Goal: Task Accomplishment & Management: Complete application form

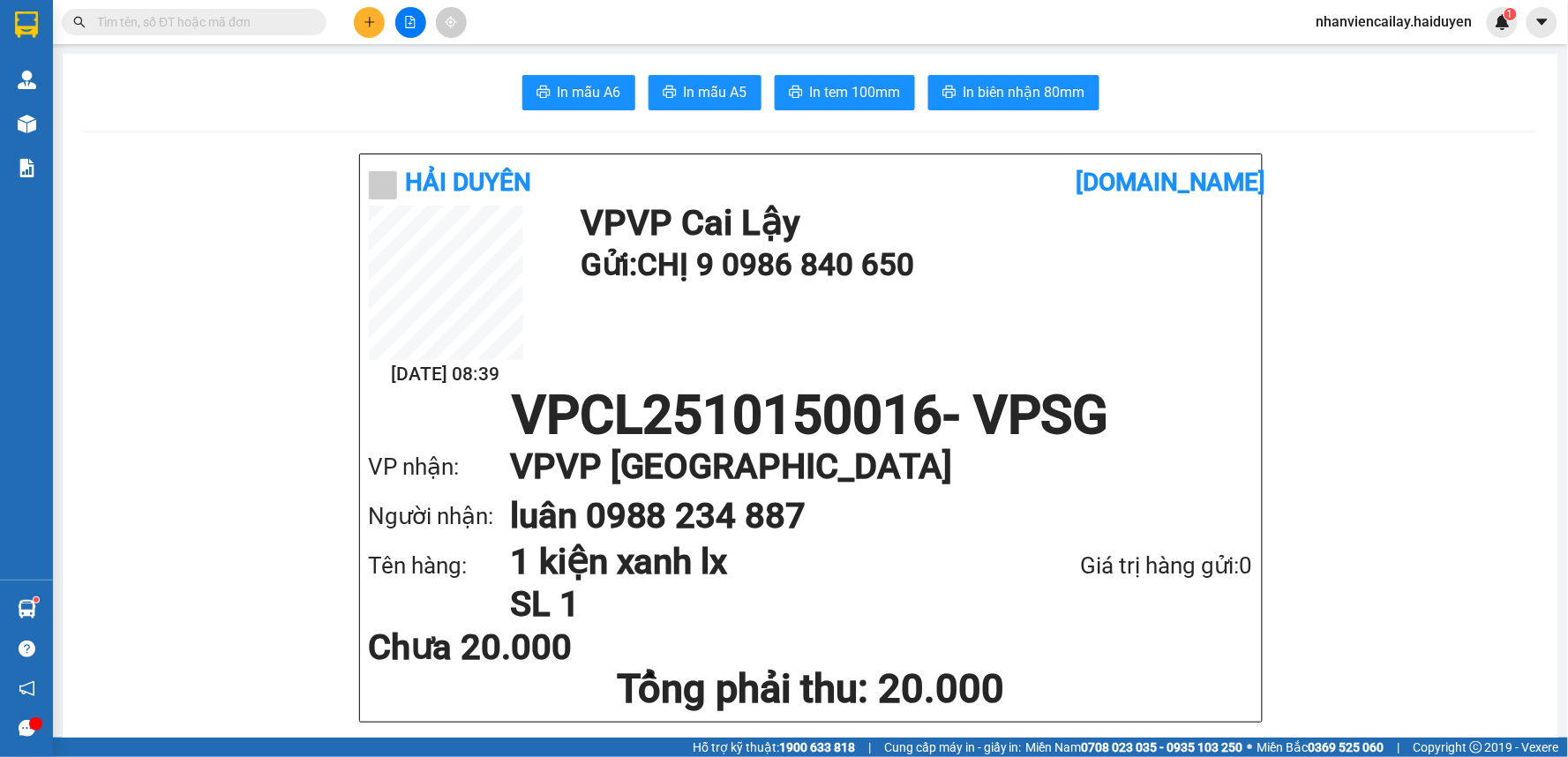
drag, startPoint x: 353, startPoint y: 20, endPoint x: 364, endPoint y: 17, distance: 11.4
click at [360, 19] on div at bounding box center [409, 23] width 132 height 31
click at [365, 23] on icon "plus" at bounding box center [370, 22] width 13 height 13
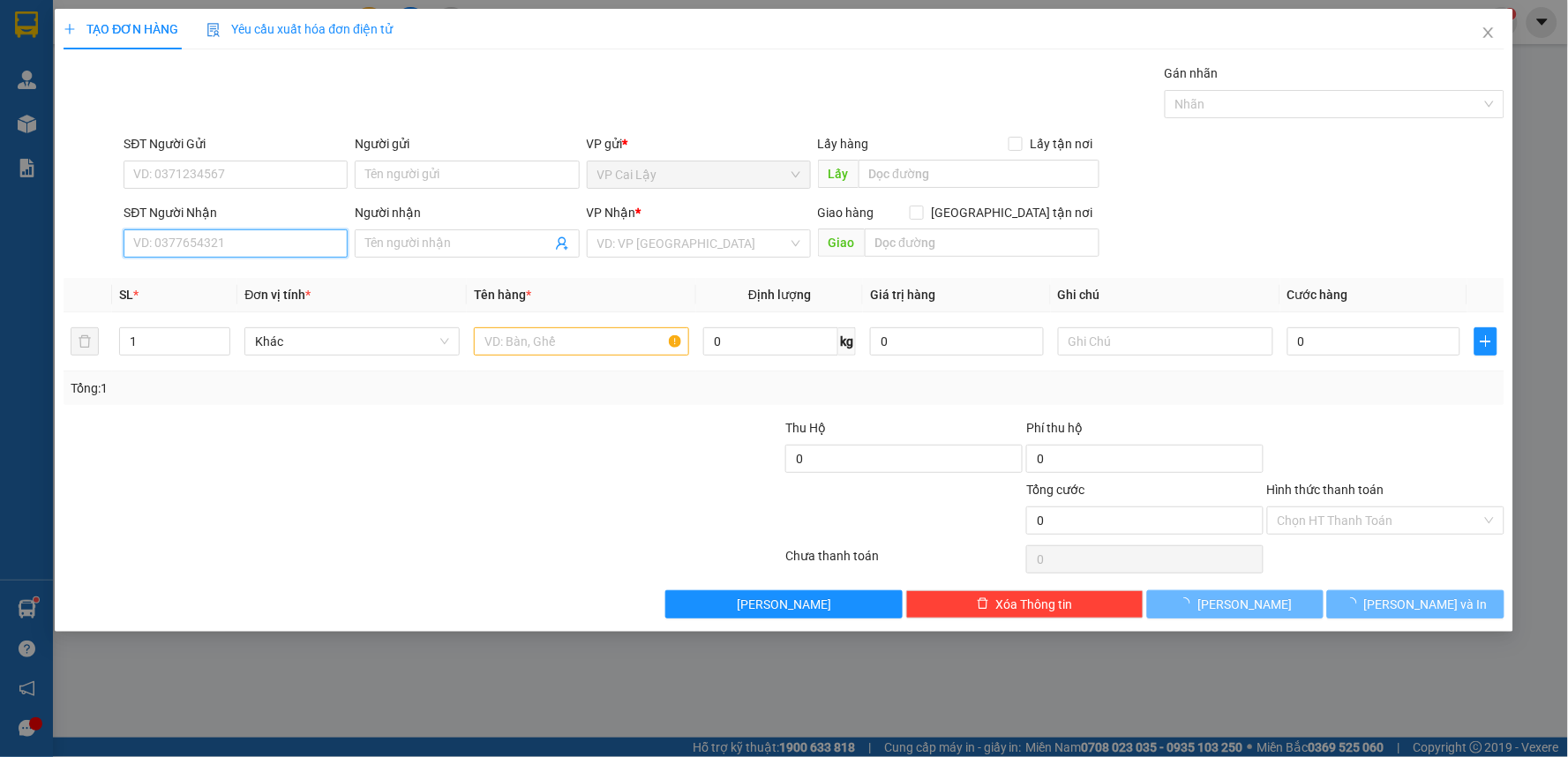
click at [309, 248] on input "SĐT Người Nhận" at bounding box center [235, 244] width 224 height 28
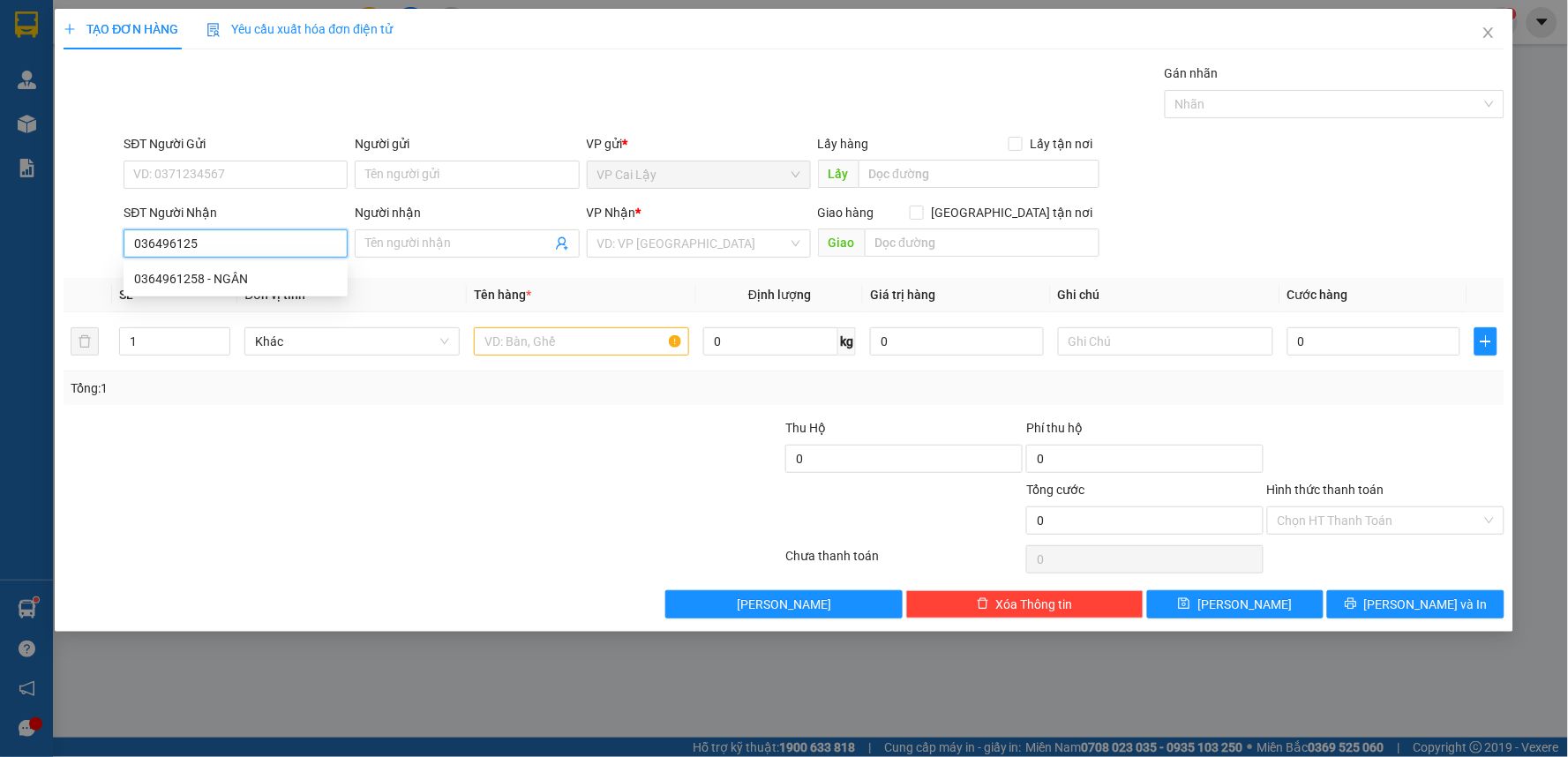
type input "0364961258"
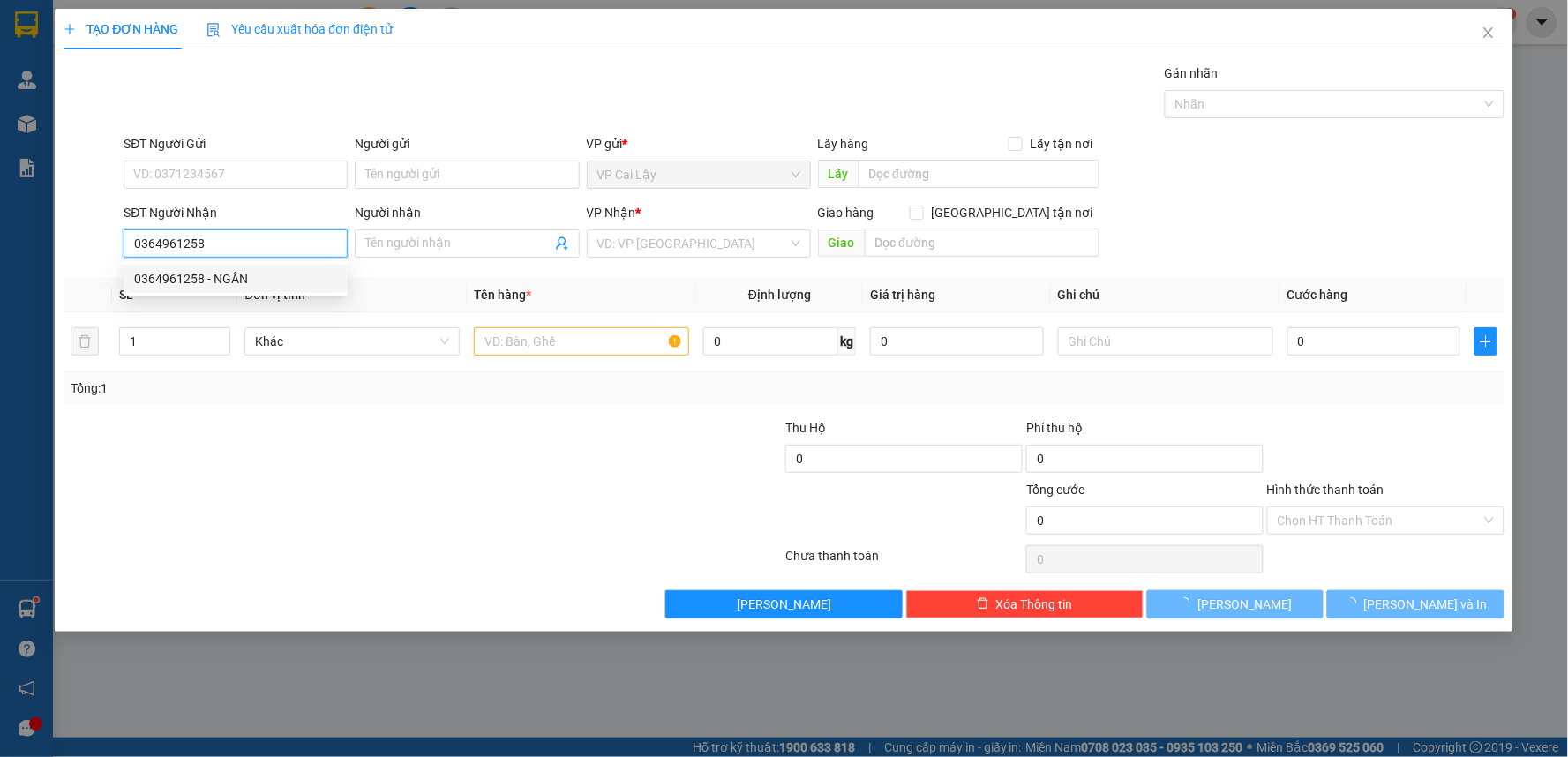
click at [281, 275] on div "0364961258 - NGÂN" at bounding box center [235, 278] width 203 height 19
type input "NGÂN"
type input "20.000"
type input "0364961258"
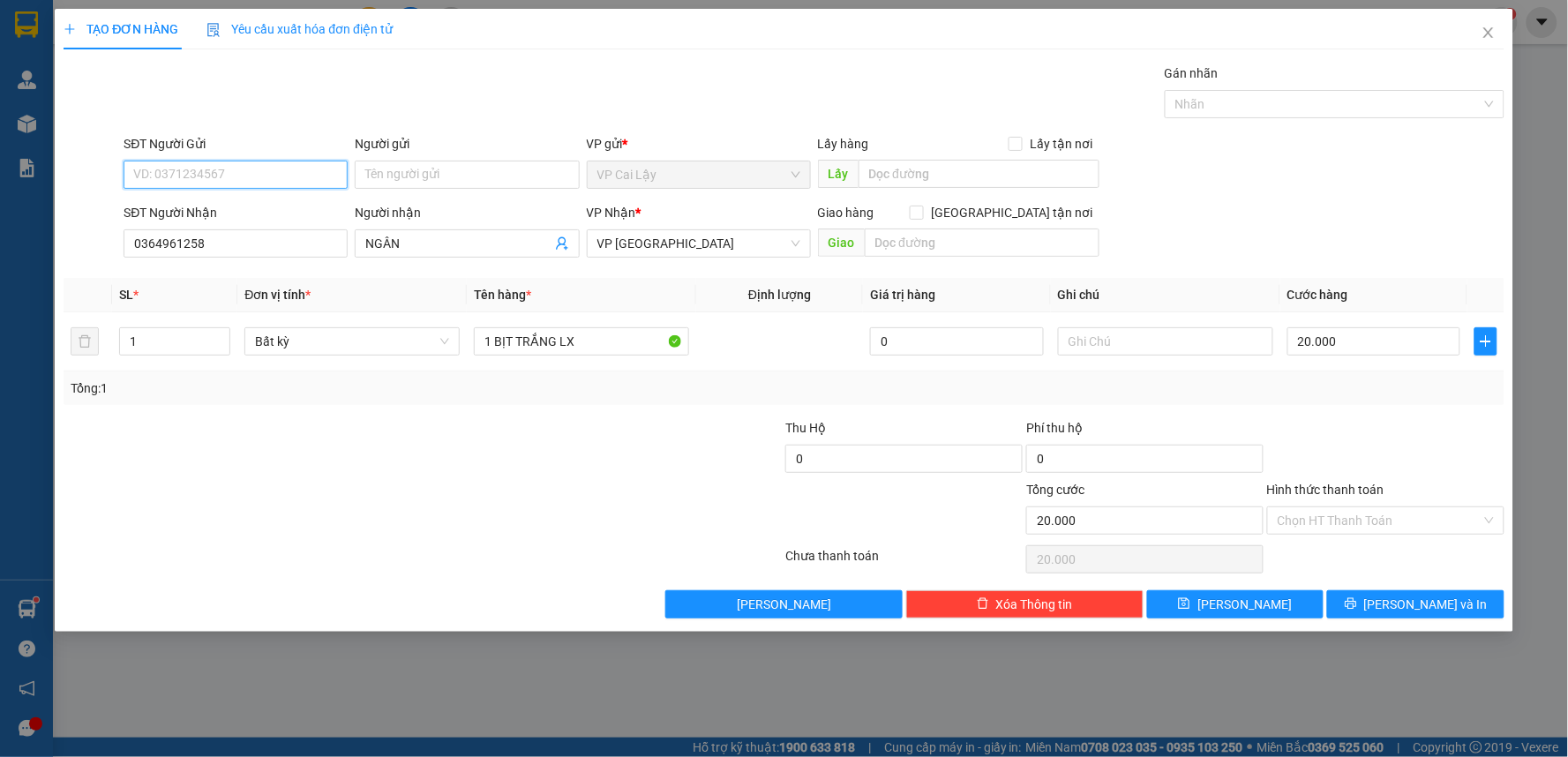
click at [232, 175] on input "SĐT Người Gửi" at bounding box center [235, 174] width 224 height 28
click at [222, 209] on div "0976032512" at bounding box center [235, 210] width 203 height 19
click at [228, 171] on input "0976032512" at bounding box center [235, 174] width 224 height 28
drag, startPoint x: 218, startPoint y: 174, endPoint x: 0, endPoint y: 174, distance: 218.0
click at [0, 174] on div "TẠO ĐƠN HÀNG Yêu cầu xuất hóa đơn điện tử Transit Pickup Surcharge Ids Transit …" at bounding box center [784, 378] width 1568 height 757
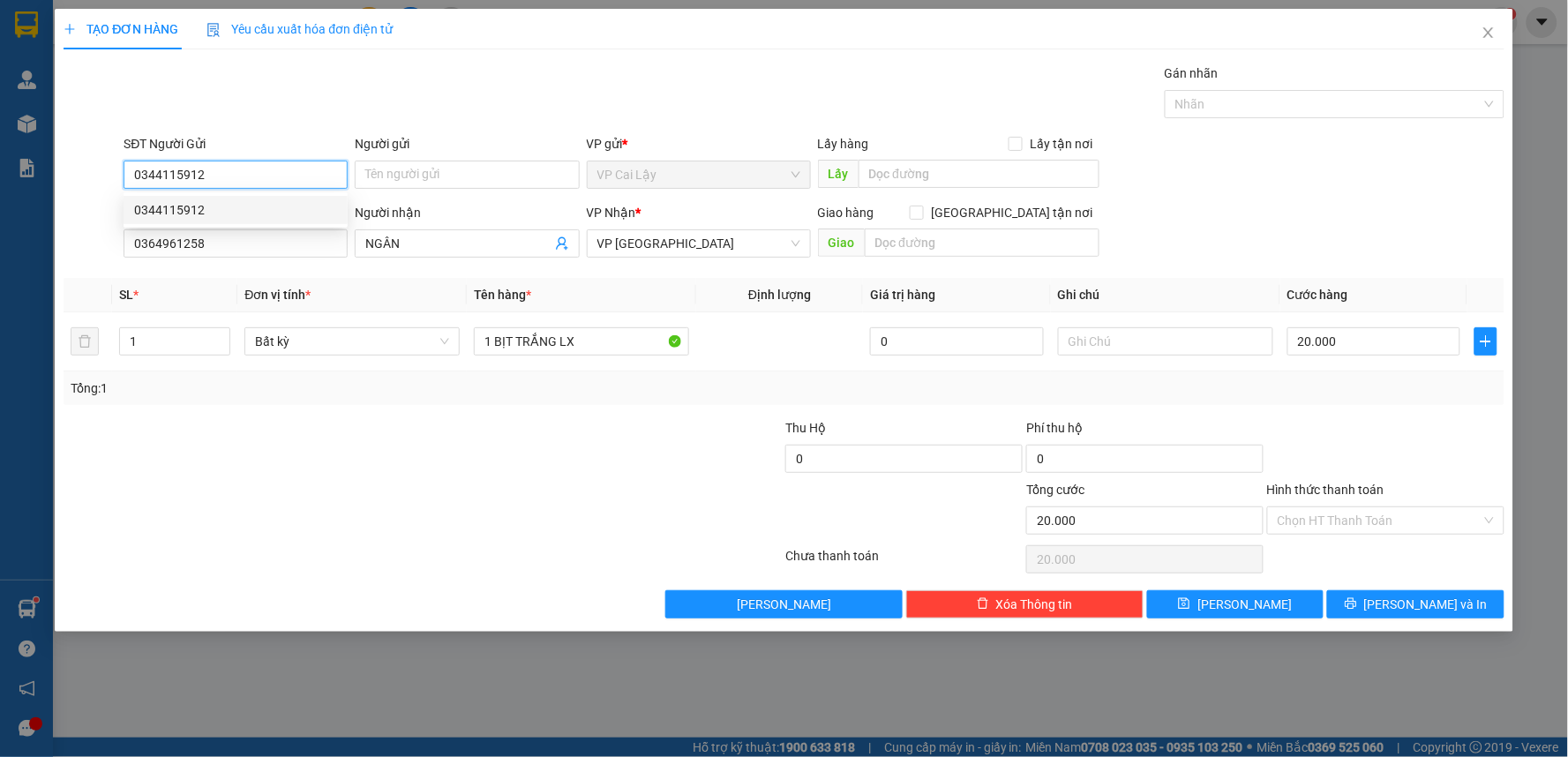
click at [192, 205] on div "0344115912" at bounding box center [235, 210] width 203 height 19
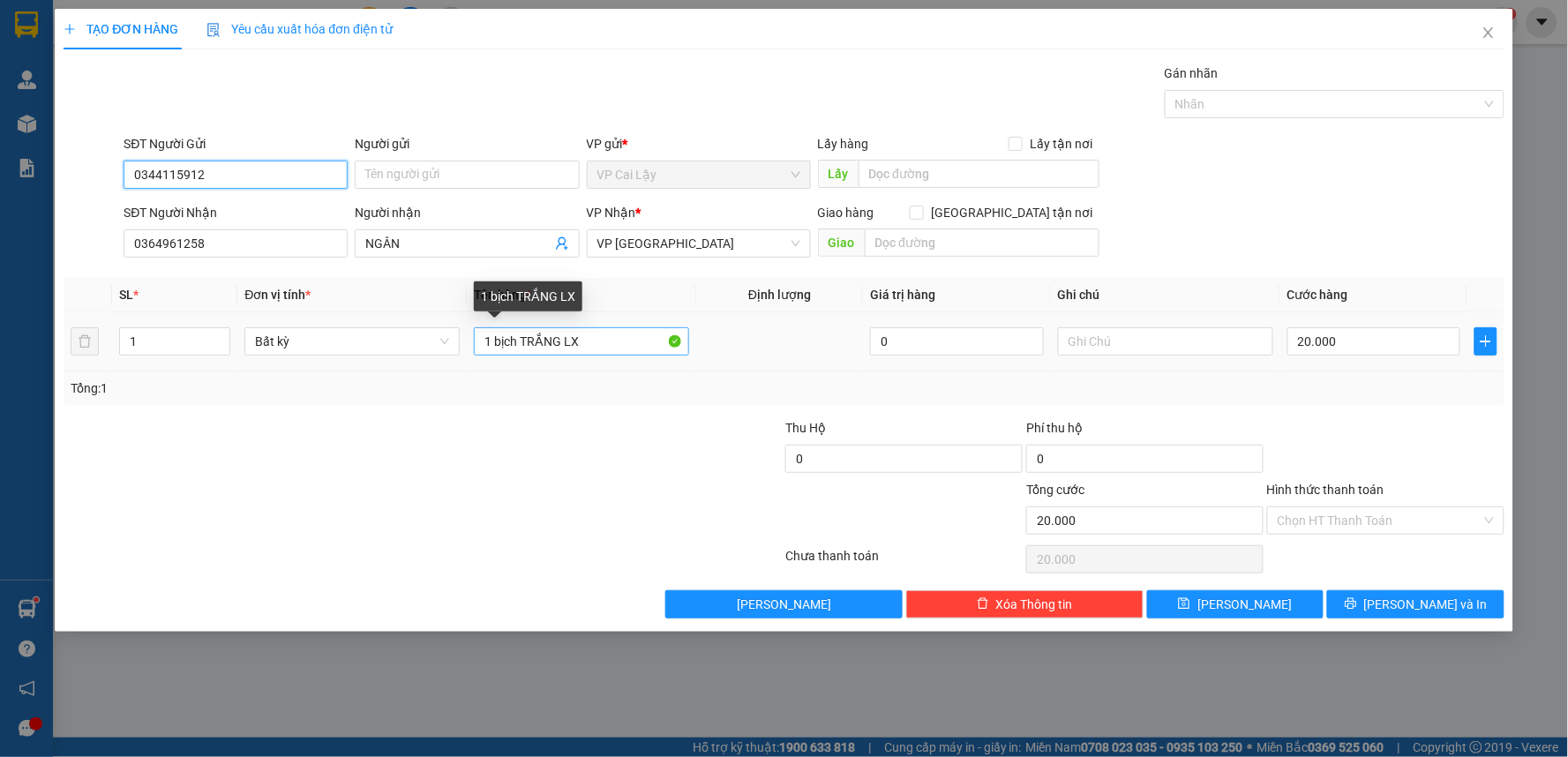
type input "0344115912"
drag, startPoint x: 581, startPoint y: 345, endPoint x: 496, endPoint y: 359, distance: 86.1
click at [496, 359] on td "1 bịch TRẮNG LX" at bounding box center [582, 342] width 230 height 59
type input "1 TÉP HS TRẮNG"
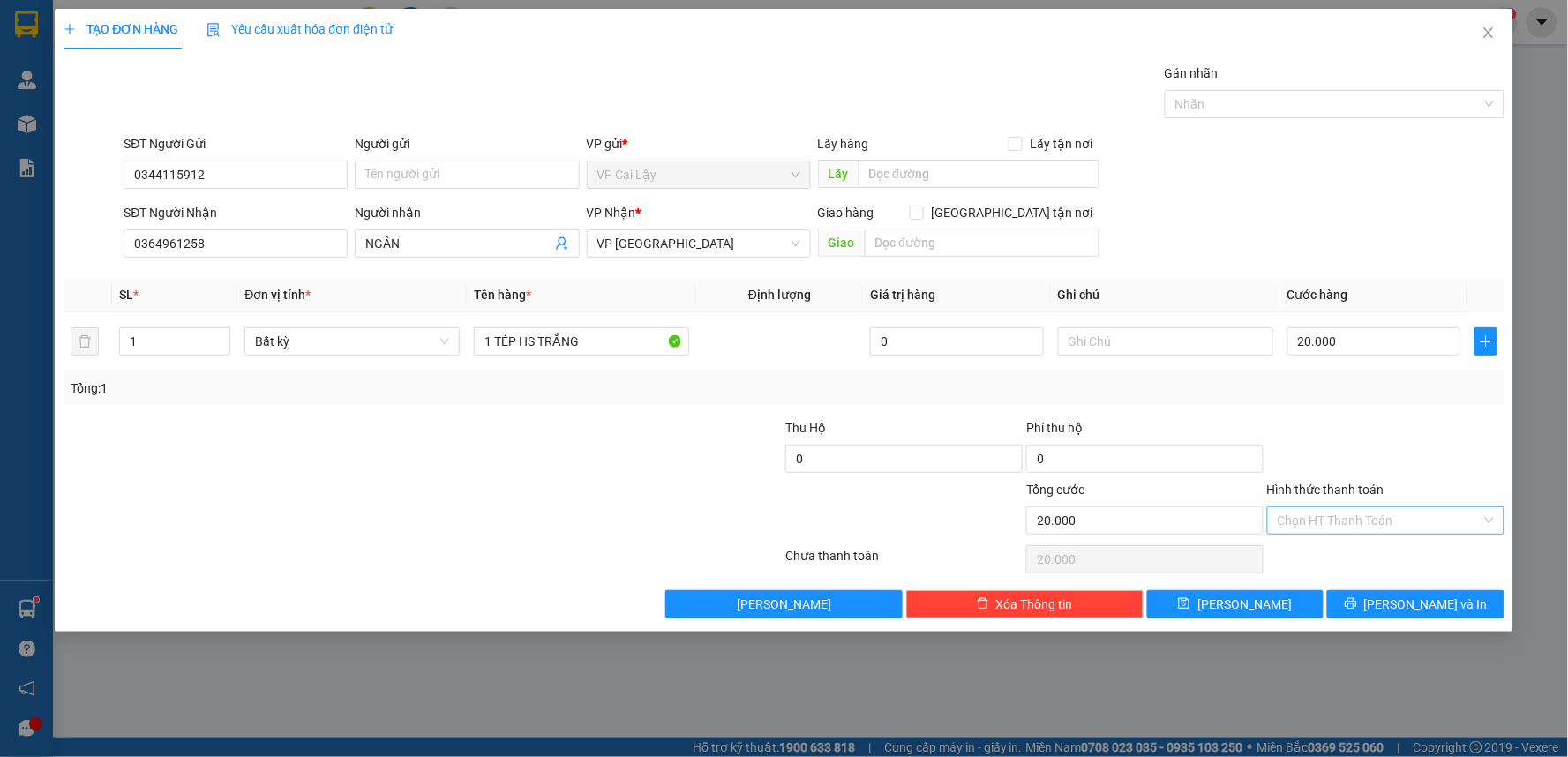
click at [1339, 513] on input "Hình thức thanh toán" at bounding box center [1379, 520] width 204 height 26
click at [1387, 439] on div at bounding box center [1386, 450] width 241 height 62
drag, startPoint x: 1408, startPoint y: 518, endPoint x: 1404, endPoint y: 552, distance: 34.2
click at [1408, 523] on input "Hình thức thanh toán" at bounding box center [1379, 520] width 204 height 26
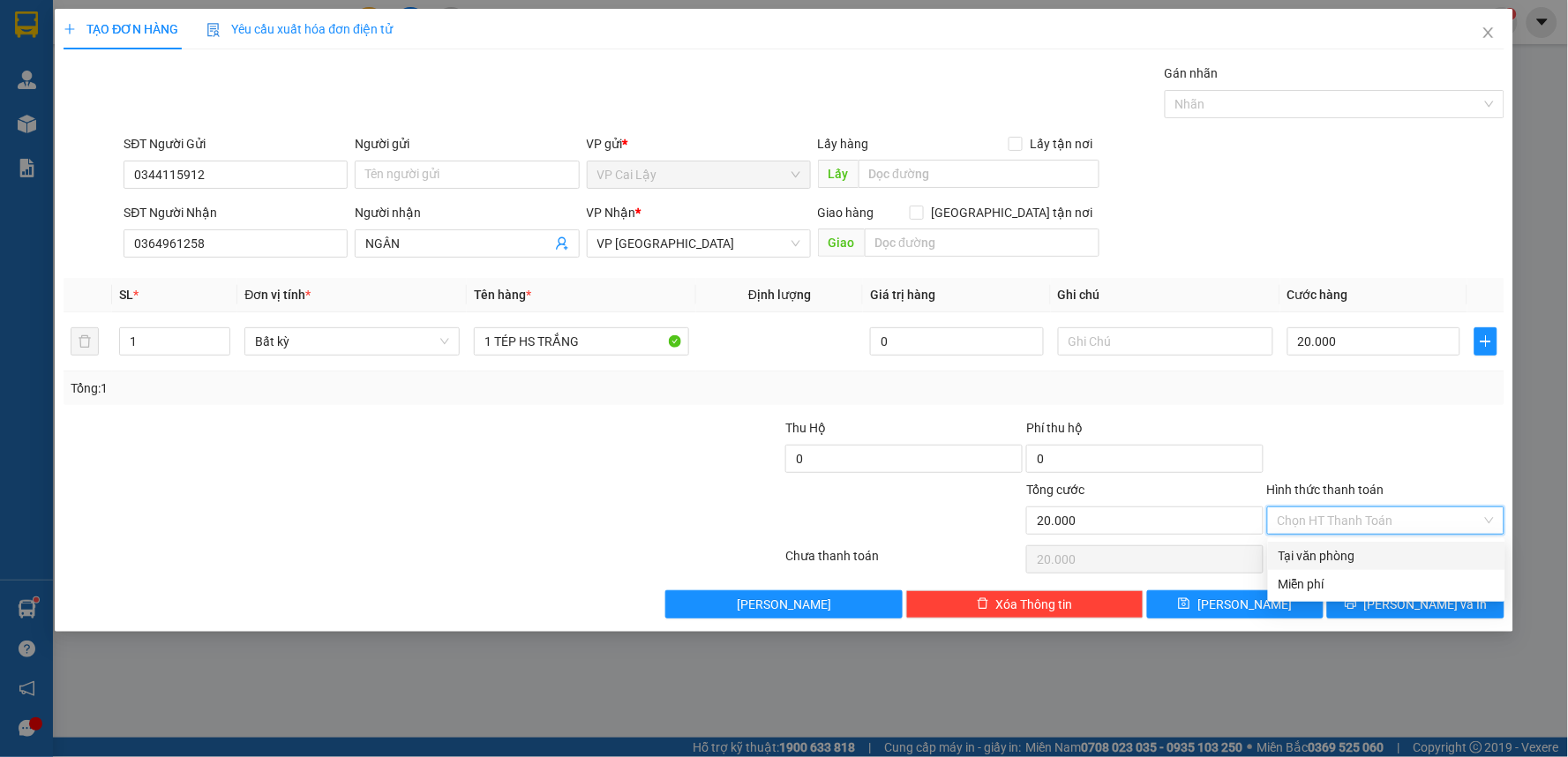
drag, startPoint x: 1404, startPoint y: 553, endPoint x: 1404, endPoint y: 586, distance: 33.0
click at [1404, 554] on div "Tại văn phòng" at bounding box center [1386, 555] width 216 height 19
type input "0"
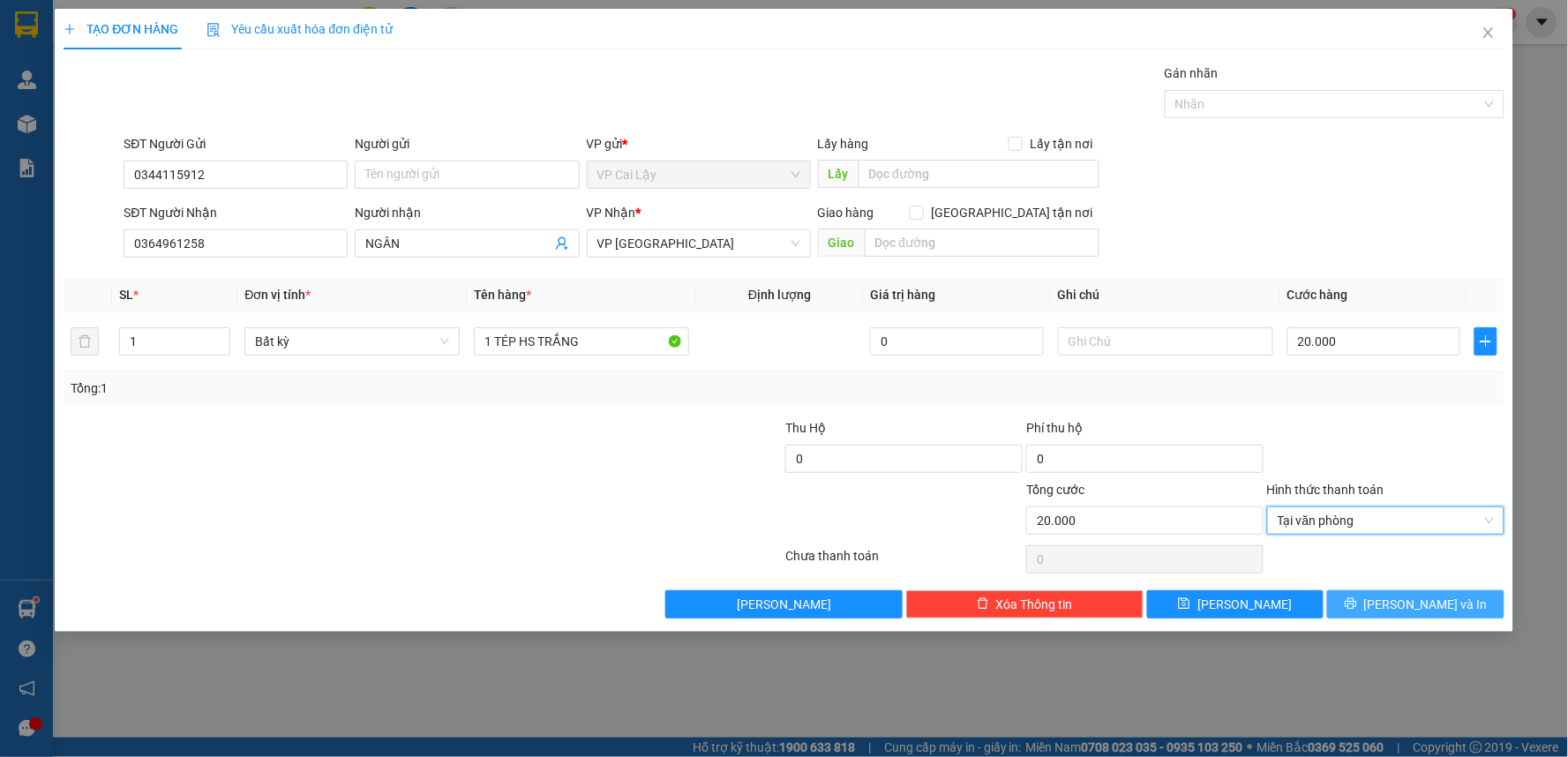
click at [1404, 597] on span "[PERSON_NAME] và In" at bounding box center [1425, 604] width 123 height 19
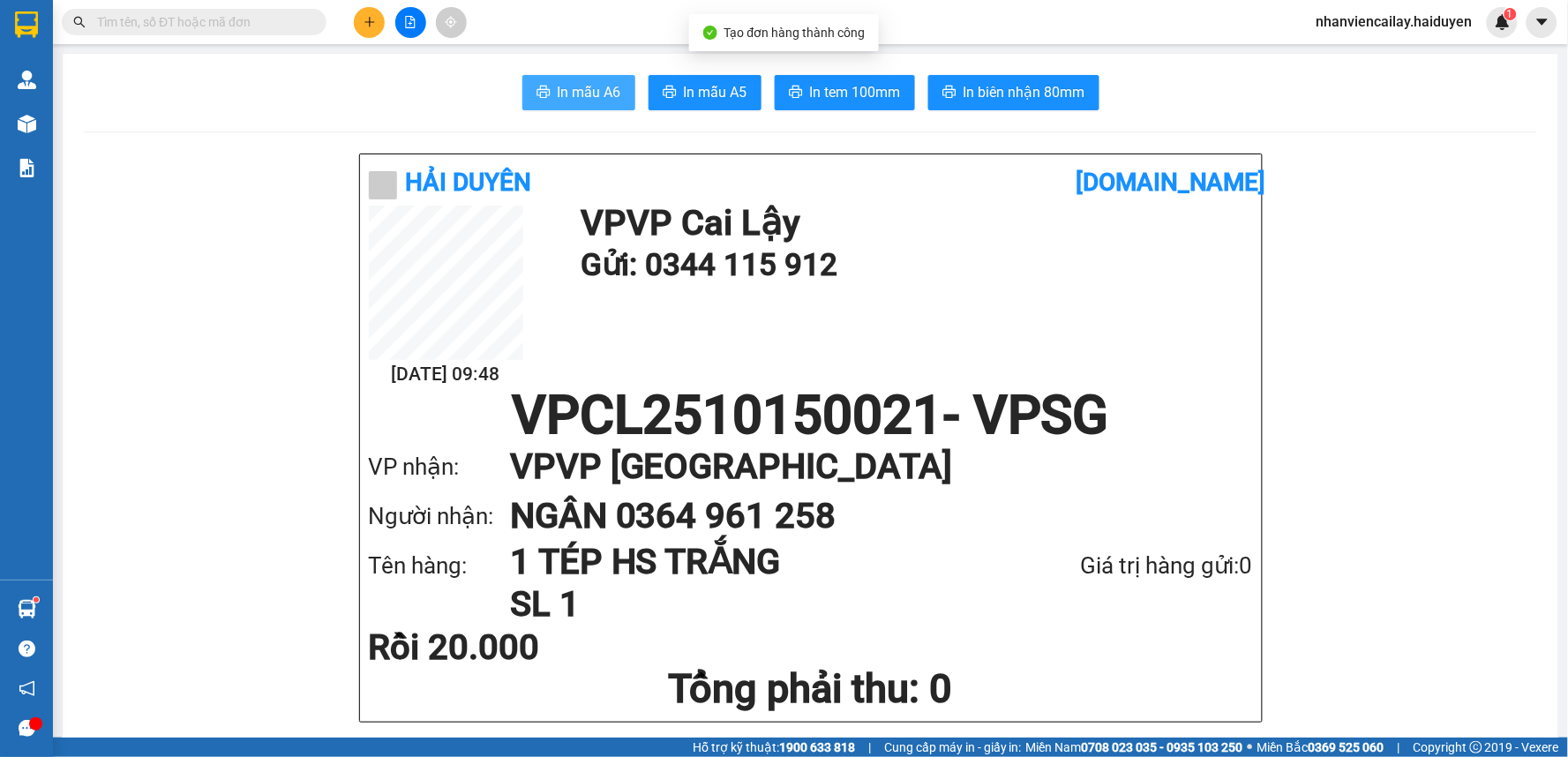
click at [558, 90] on span "In mẫu A6" at bounding box center [590, 92] width 64 height 22
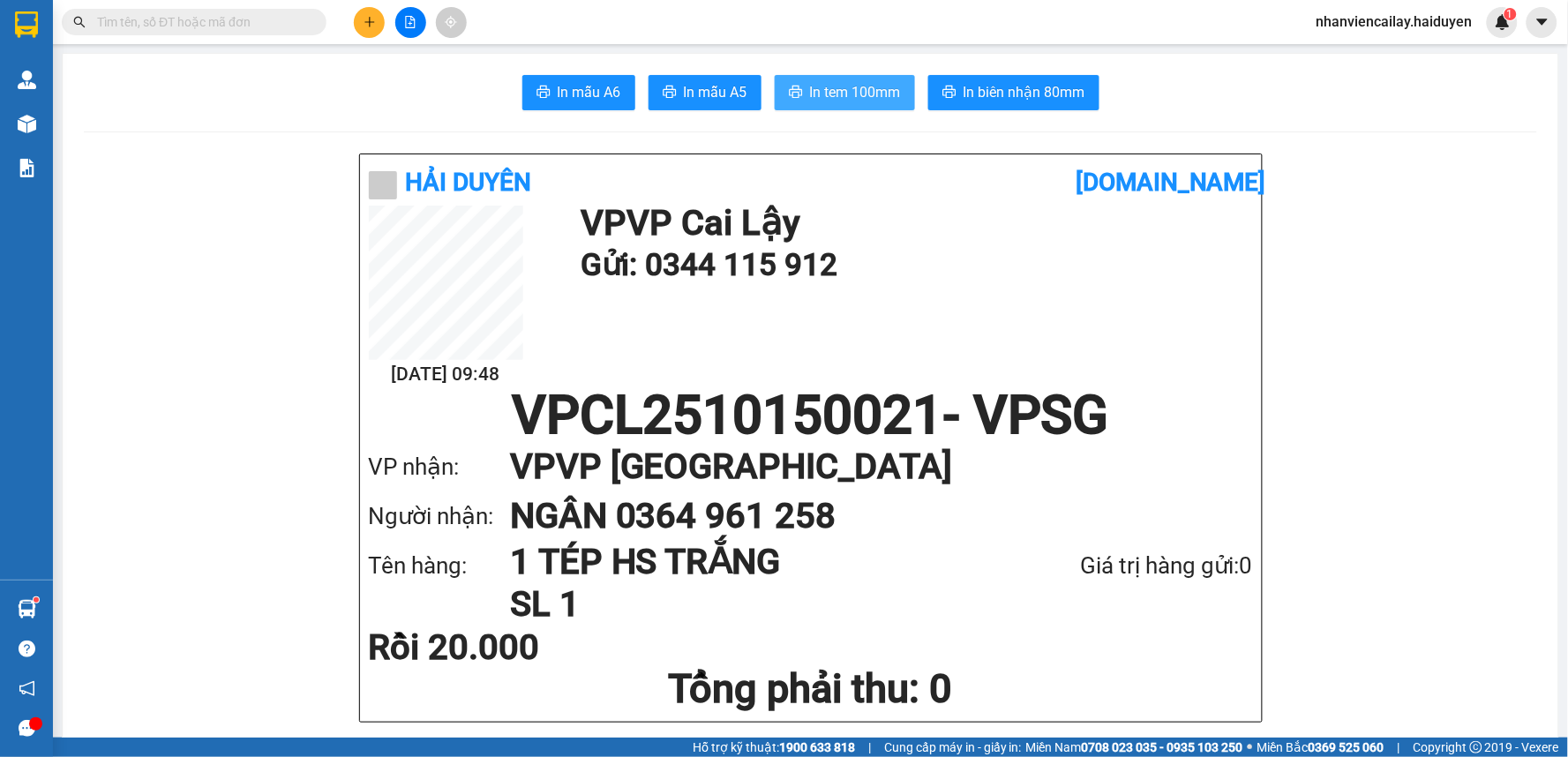
click at [820, 87] on span "In tem 100mm" at bounding box center [855, 92] width 91 height 22
click at [377, 23] on button at bounding box center [369, 23] width 31 height 31
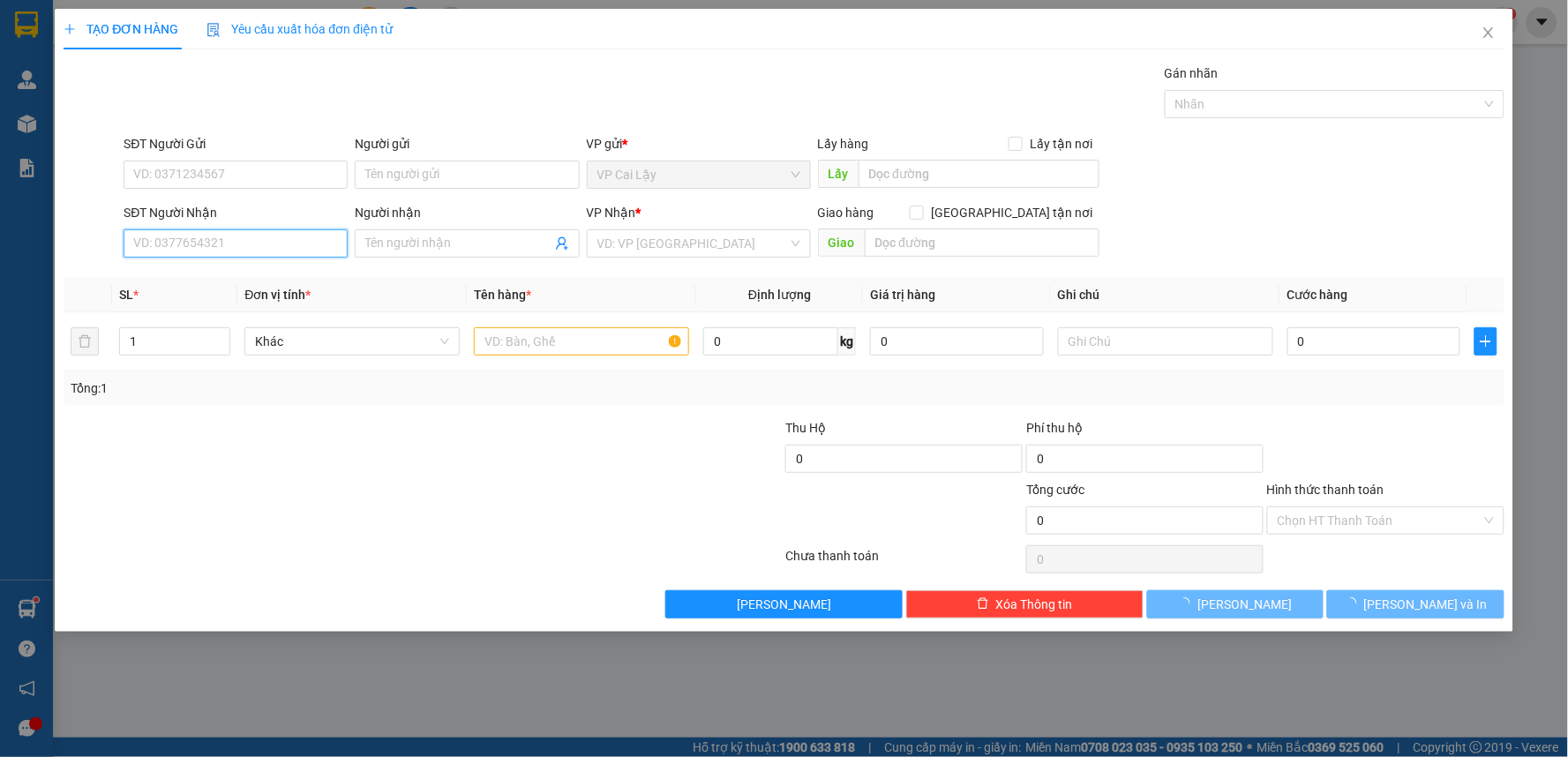
click at [264, 242] on input "SĐT Người Nhận" at bounding box center [235, 244] width 224 height 28
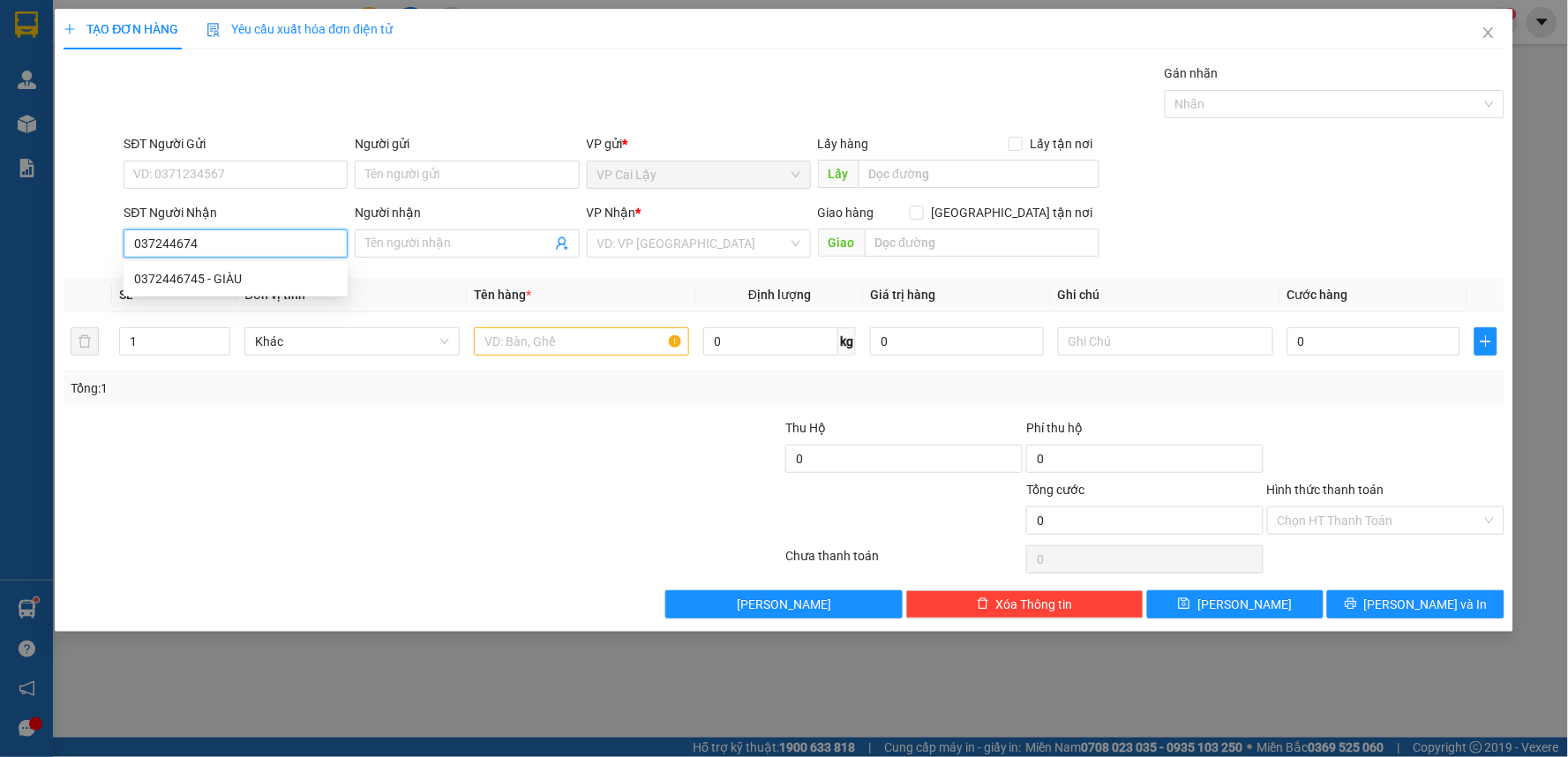
type input "0372446745"
click at [286, 283] on div "0372446745 - GIÀU" at bounding box center [235, 278] width 203 height 19
type input "GIÀU"
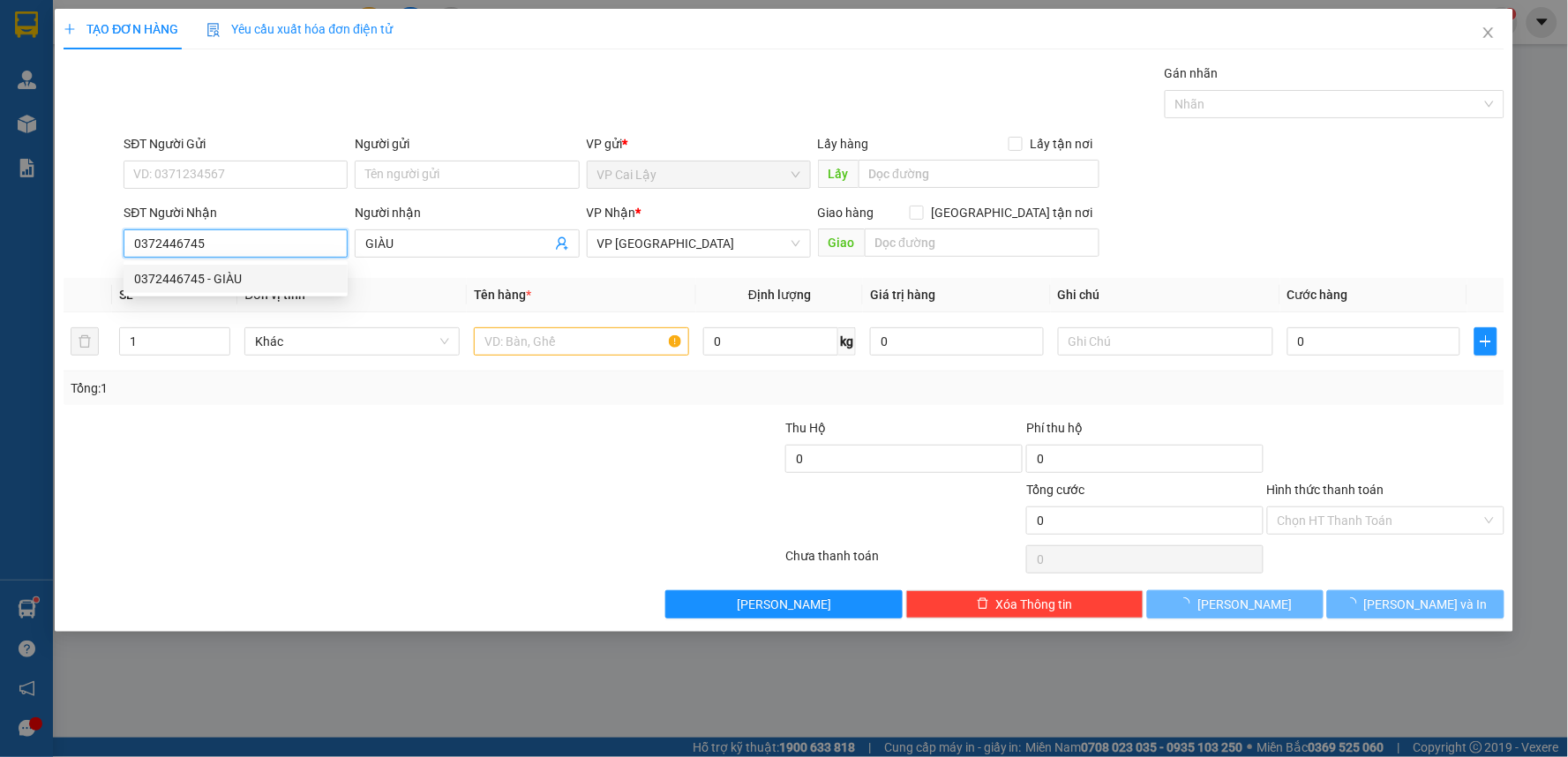
type input "20.000"
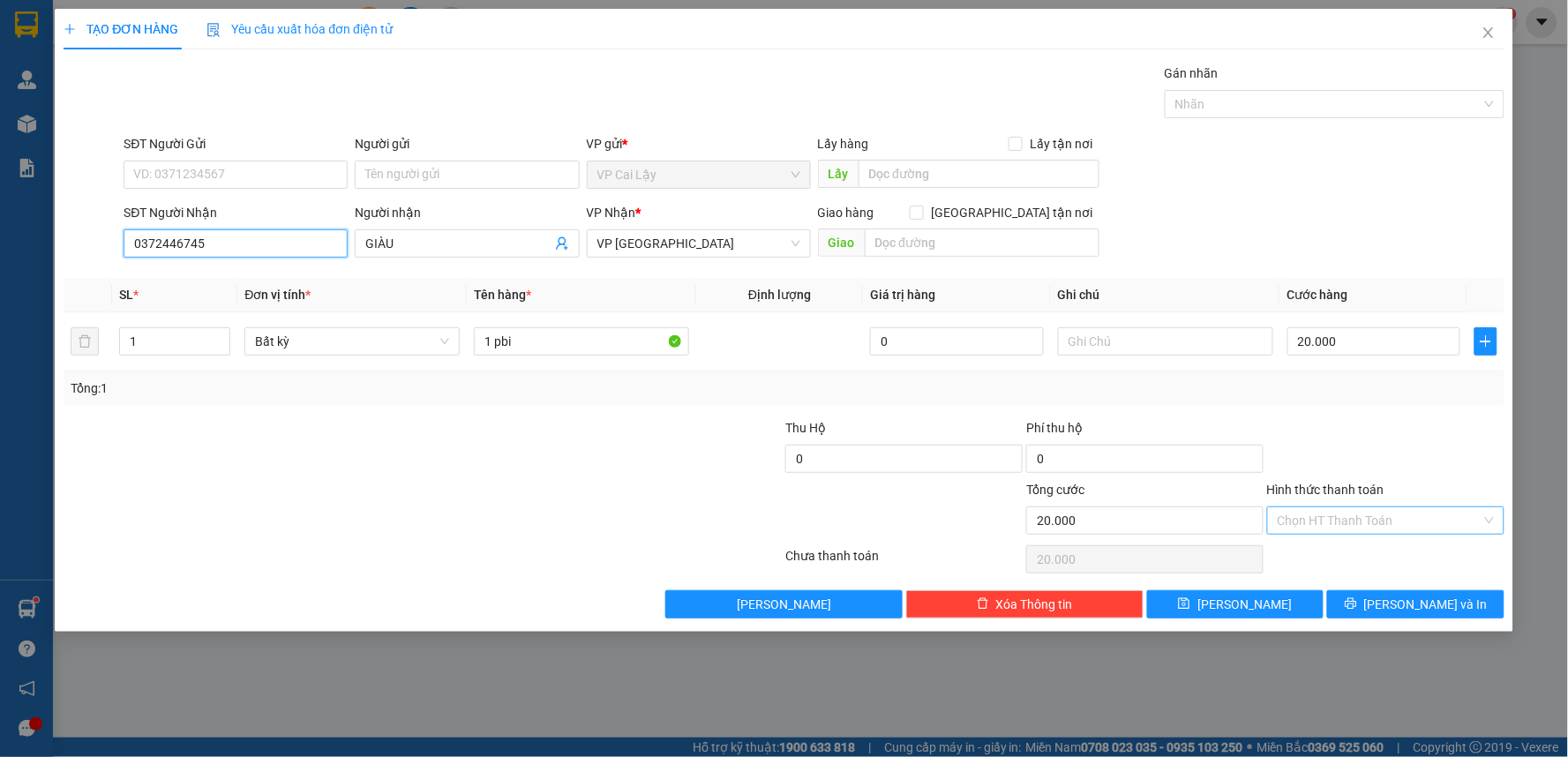
type input "0372446745"
click at [1372, 514] on input "Hình thức thanh toán" at bounding box center [1379, 520] width 204 height 26
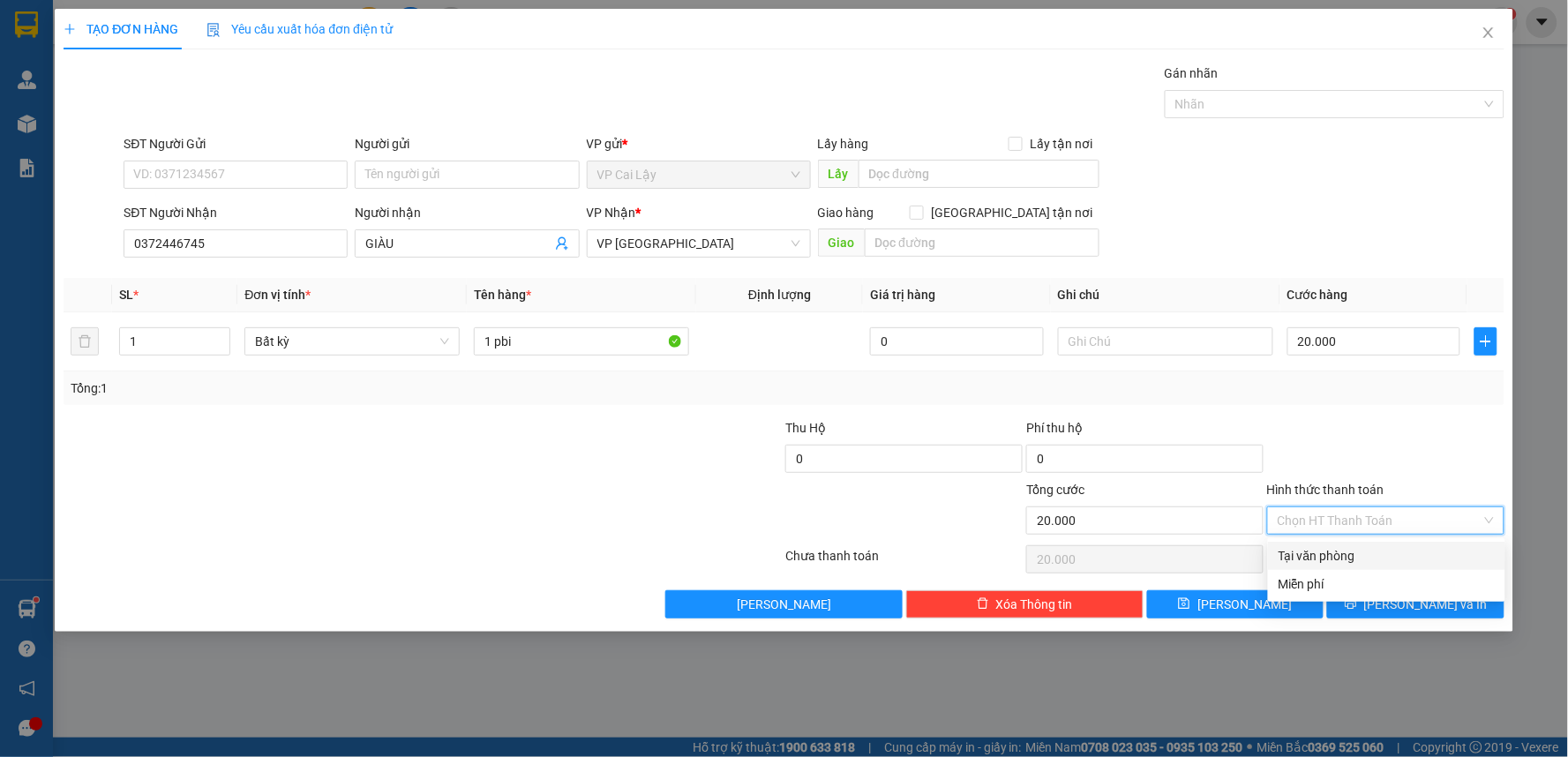
drag, startPoint x: 1354, startPoint y: 544, endPoint x: 1353, endPoint y: 565, distance: 21.0
click at [1354, 545] on div "Tại văn phòng" at bounding box center [1387, 555] width 237 height 28
type input "0"
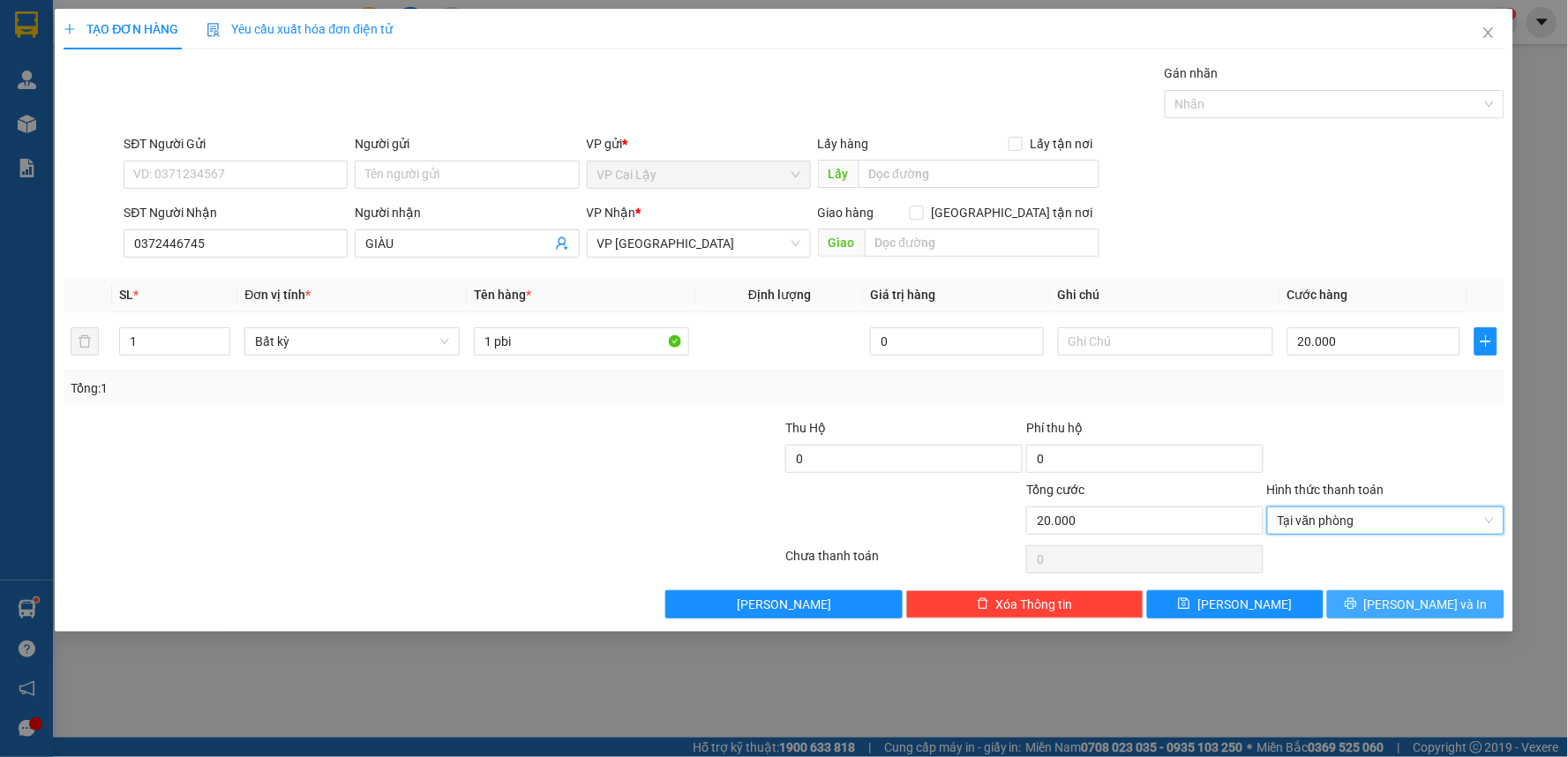
click at [1379, 611] on button "[PERSON_NAME] và In" at bounding box center [1415, 604] width 177 height 28
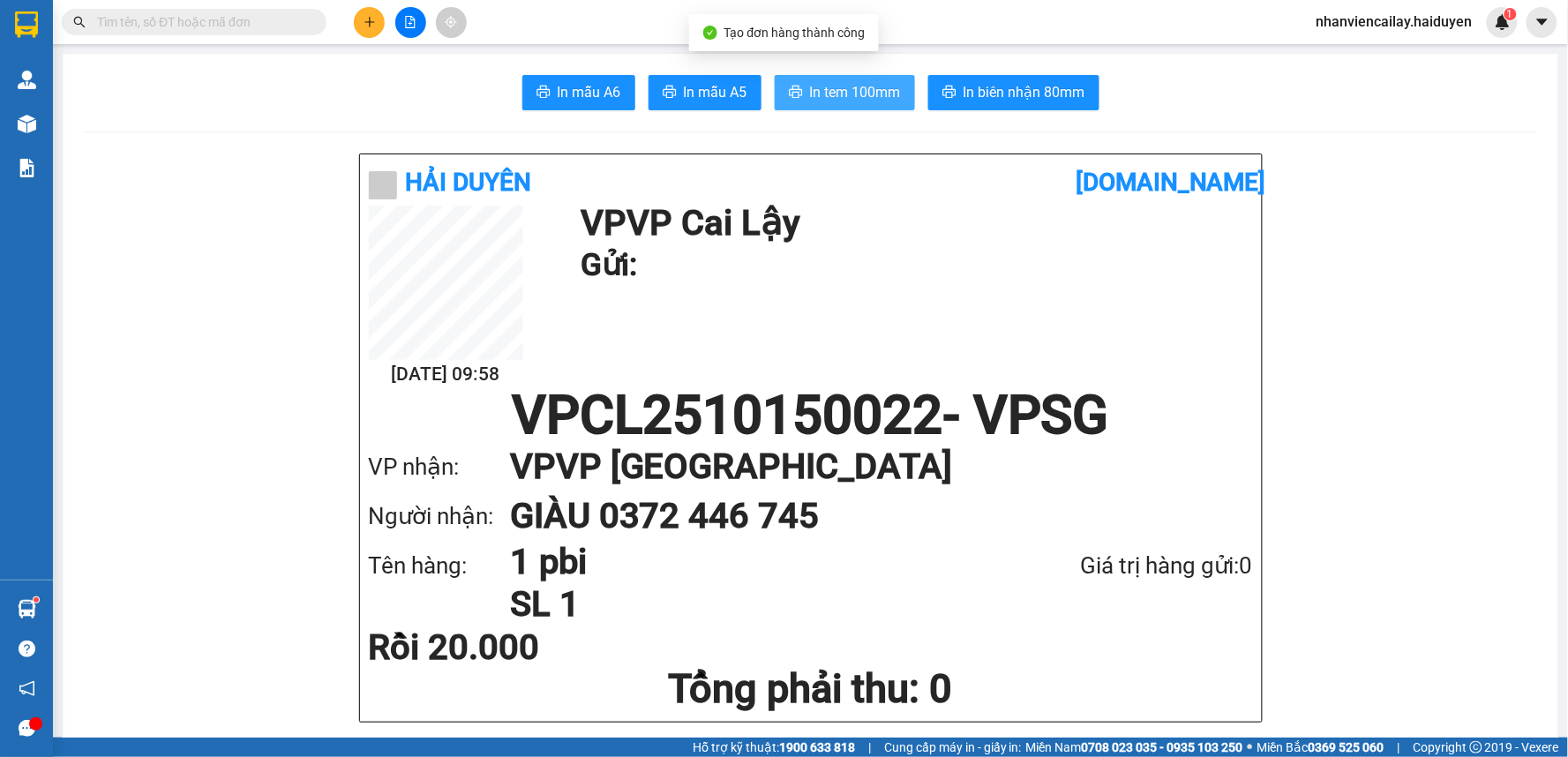
click at [824, 101] on span "In tem 100mm" at bounding box center [855, 92] width 91 height 22
